Goal: Navigation & Orientation: Go to known website

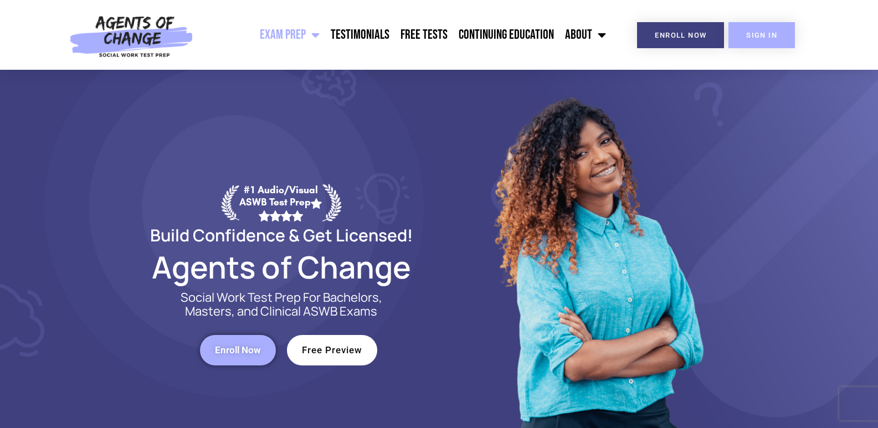
click at [778, 36] on link "SIGN IN" at bounding box center [761, 35] width 66 height 26
